Goal: Use online tool/utility

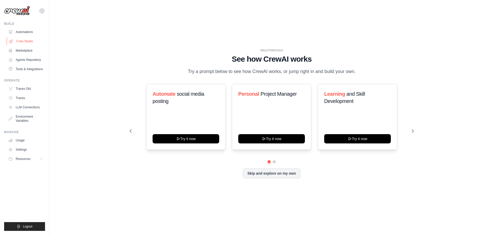
click at [26, 40] on link "Crew Studio" at bounding box center [26, 41] width 39 height 8
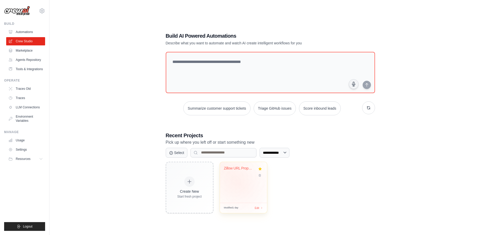
click at [240, 184] on div "Zillow URL Property Investment Anal..." at bounding box center [243, 182] width 47 height 41
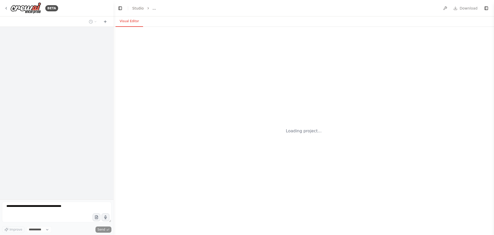
select select "****"
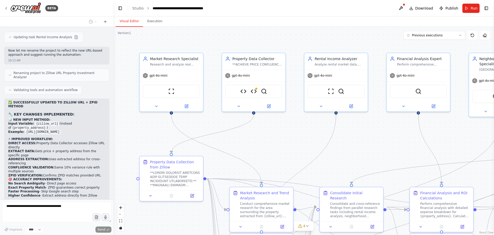
scroll to position [36063, 0]
